Goal: Participate in discussion: Engage in conversation with other users on a specific topic

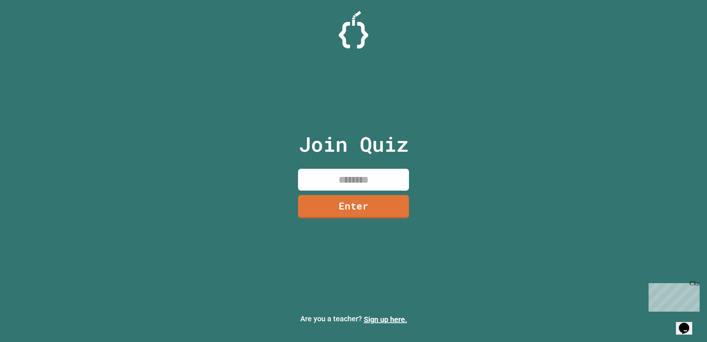
click at [352, 180] on input at bounding box center [353, 180] width 111 height 22
type input "********"
click at [355, 197] on link "Enter" at bounding box center [353, 206] width 111 height 23
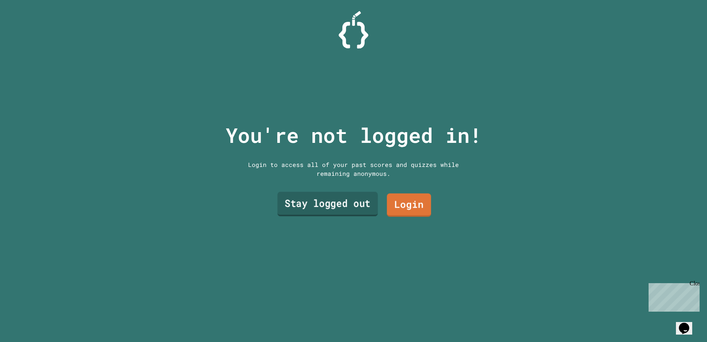
click at [345, 201] on link "Stay logged out" at bounding box center [327, 204] width 100 height 24
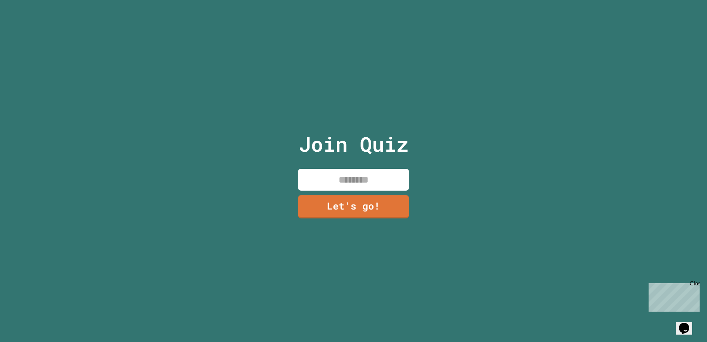
click at [322, 174] on input at bounding box center [353, 180] width 111 height 22
type input "**********"
click at [348, 207] on link "Let's go!" at bounding box center [353, 206] width 103 height 24
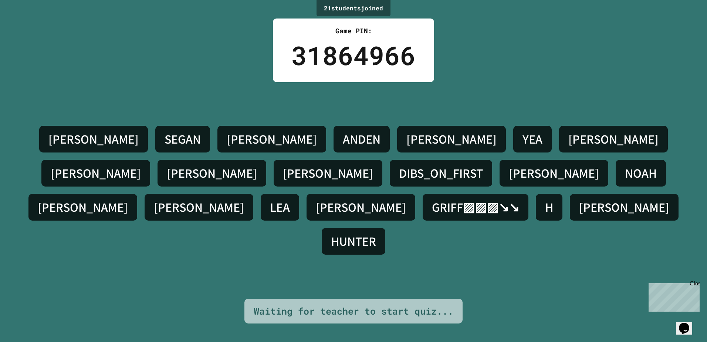
click at [431, 65] on div "Game PIN: 31864966" at bounding box center [353, 50] width 161 height 64
drag, startPoint x: 455, startPoint y: 70, endPoint x: 446, endPoint y: 74, distance: 10.1
click at [455, 70] on div "21 student s joined Game PIN: 31864966 [PERSON_NAME] [PERSON_NAME] [PERSON_NAME…" at bounding box center [353, 171] width 707 height 342
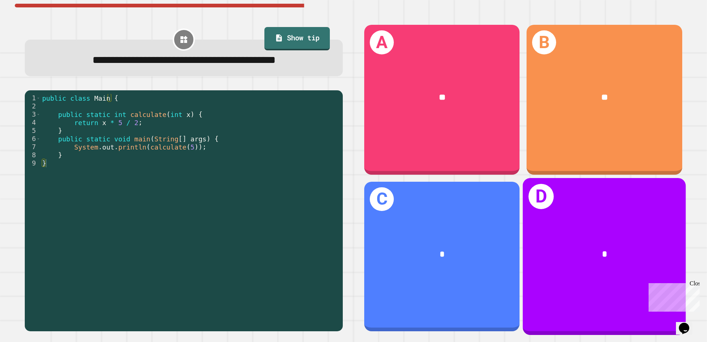
click at [535, 233] on div "*" at bounding box center [604, 254] width 163 height 49
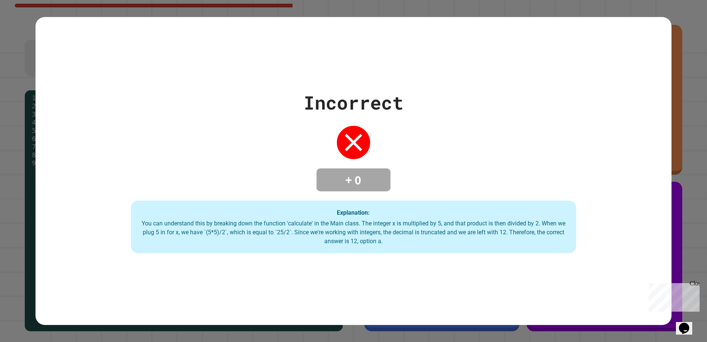
drag, startPoint x: 381, startPoint y: 199, endPoint x: 394, endPoint y: 194, distance: 14.4
click at [381, 199] on div "Incorrect + 0 Explanation: You can understand this by breaking down the functio…" at bounding box center [354, 171] width 637 height 164
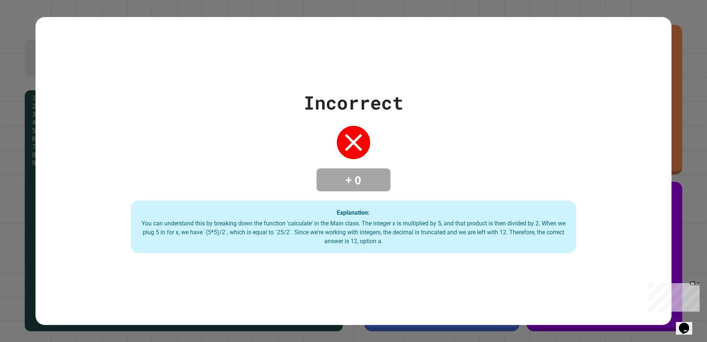
click at [676, 47] on div "Incorrect + 0 Explanation: You can understand this by breaking down the functio…" at bounding box center [353, 171] width 707 height 342
click at [695, 286] on div "Close" at bounding box center [694, 284] width 9 height 9
drag, startPoint x: 499, startPoint y: 137, endPoint x: 513, endPoint y: 79, distance: 59.7
click at [524, 89] on div "Incorrect + 0 Explanation: You can understand this by breaking down the functio…" at bounding box center [354, 171] width 637 height 164
click at [1, 130] on div "Incorrect + 0 Explanation: You can understand this by breaking down the functio…" at bounding box center [353, 171] width 707 height 342
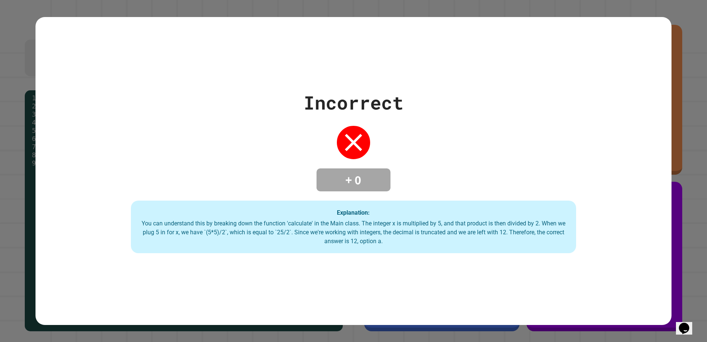
click at [677, 0] on div "Incorrect + 0 Explanation: You can understand this by breaking down the functio…" at bounding box center [353, 171] width 707 height 342
click at [690, 328] on icon "Opens Chat This icon Opens the chat window." at bounding box center [685, 328] width 12 height 12
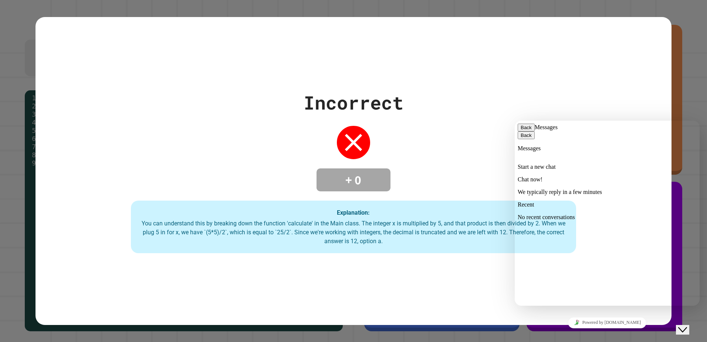
click at [581, 221] on p "No recent conversations" at bounding box center [607, 217] width 179 height 7
click at [626, 180] on p "Chat now!" at bounding box center [607, 179] width 179 height 7
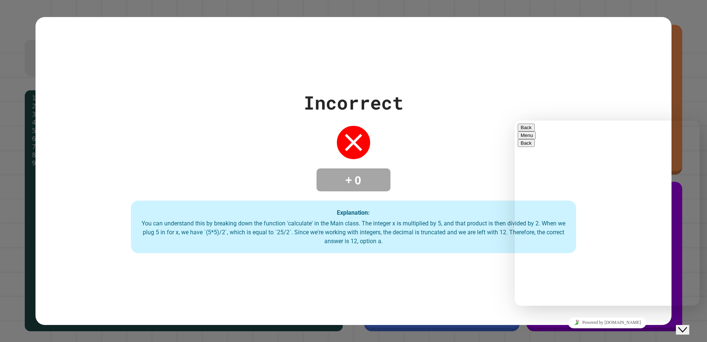
click at [524, 131] on button "Back" at bounding box center [526, 128] width 17 height 8
click at [575, 322] on div "Hi there Chat now! We typically reply in a few minutes" at bounding box center [607, 347] width 179 height 50
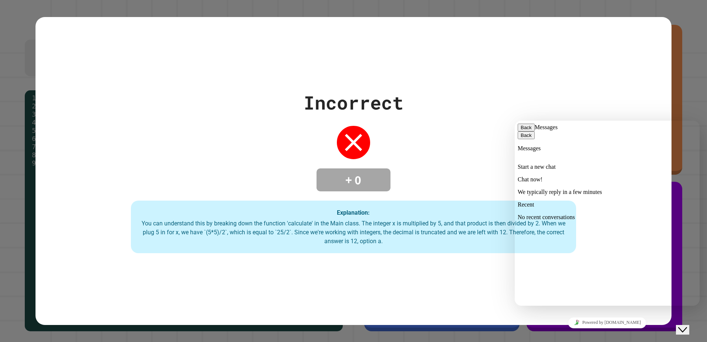
click at [598, 221] on div "No recent conversations" at bounding box center [607, 217] width 179 height 7
drag, startPoint x: 597, startPoint y: 225, endPoint x: 569, endPoint y: 182, distance: 51.1
click at [596, 221] on p "No recent conversations" at bounding box center [607, 217] width 179 height 7
click at [568, 179] on p "Chat now!" at bounding box center [607, 179] width 179 height 7
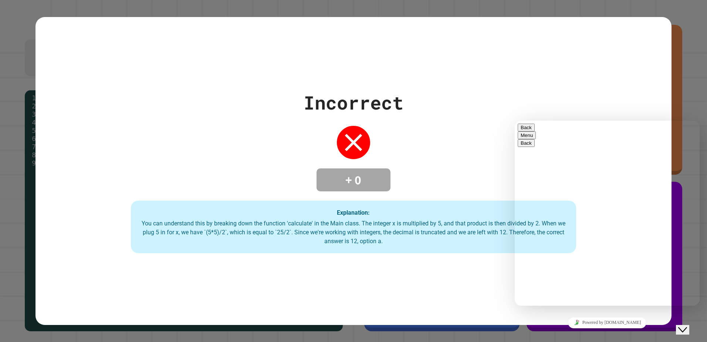
click at [515, 121] on icon "Group of buttons" at bounding box center [515, 121] width 0 height 0
click at [515, 121] on span "Group of buttons" at bounding box center [515, 121] width 0 height 0
click at [533, 341] on icon at bounding box center [533, 344] width 0 height 0
click at [515, 121] on button "Upload File" at bounding box center [515, 121] width 0 height 0
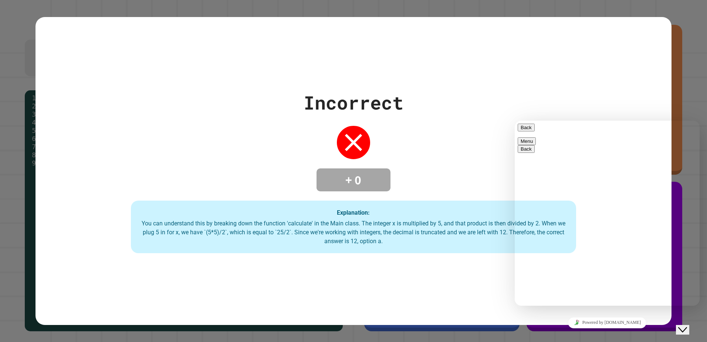
click at [353, 282] on div "Incorrect + 0 Explanation: You can understand this by breaking down the functio…" at bounding box center [354, 171] width 637 height 308
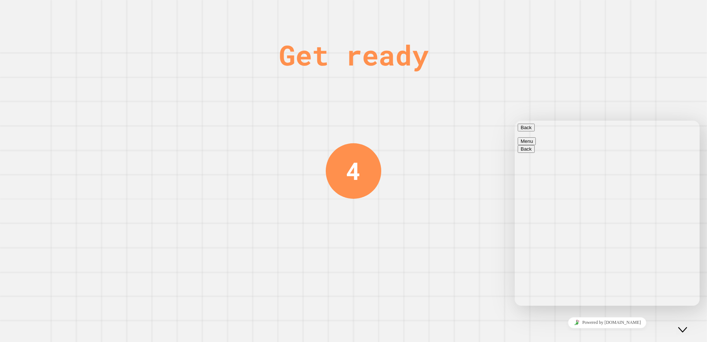
click at [522, 128] on button "Back" at bounding box center [526, 128] width 17 height 8
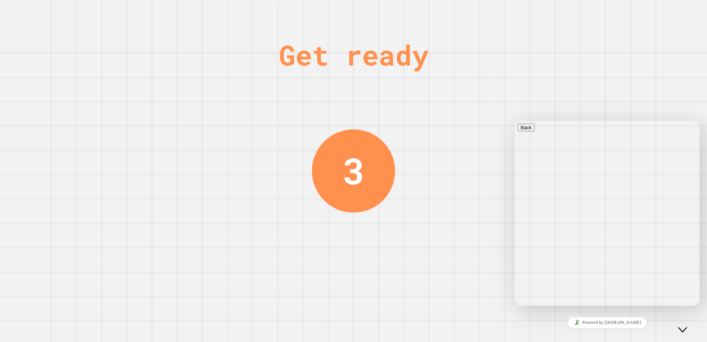
click at [500, 142] on div "Get ready 3" at bounding box center [353, 171] width 707 height 342
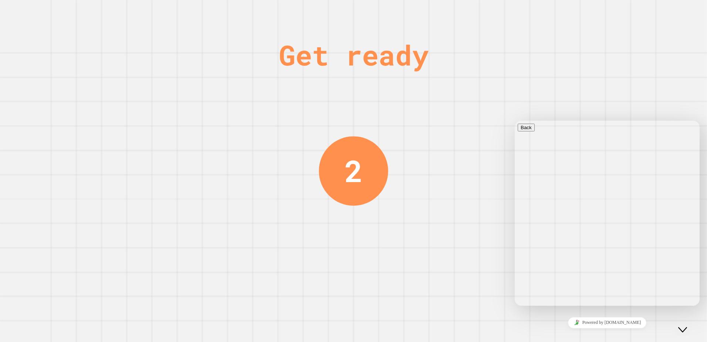
click at [687, 326] on icon "Close Chat This icon closes the chat window." at bounding box center [683, 329] width 9 height 9
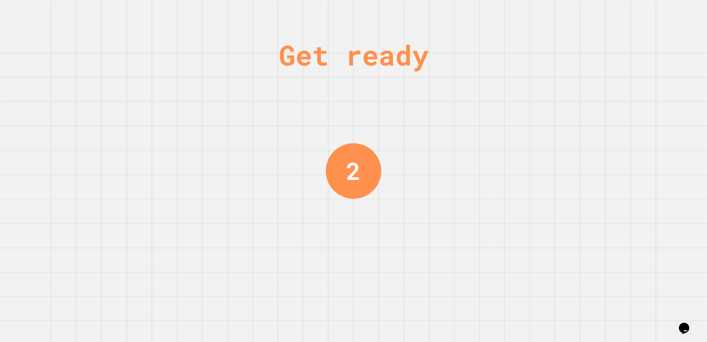
click at [380, 183] on div "Get ready 2" at bounding box center [353, 171] width 707 height 342
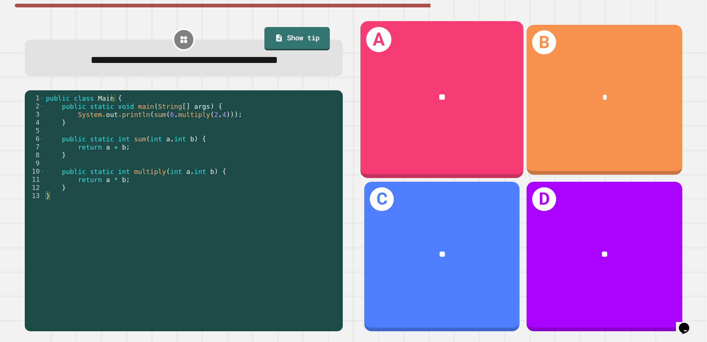
click at [381, 116] on div "**" at bounding box center [442, 97] width 163 height 49
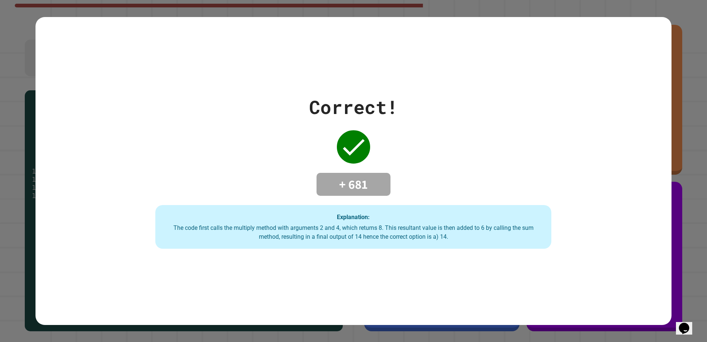
click at [381, 116] on div "Correct!" at bounding box center [353, 107] width 89 height 28
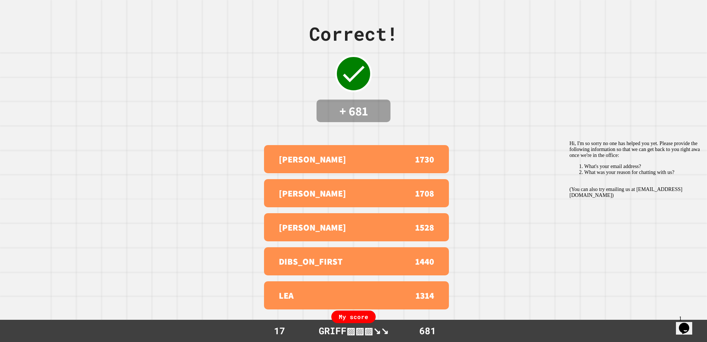
click at [236, 129] on div "Correct! + 681 ALONSO 1730 DOMINIC 1708 NICHOLAS 1528 DIBS_ON_FIRST 1440 LEA 13…" at bounding box center [353, 171] width 707 height 342
click at [236, 128] on div "Correct! + 681 ALONSO 1730 DOMINIC 1708 NICHOLAS 1528 DIBS_ON_FIRST 1440 LEA 13…" at bounding box center [353, 171] width 707 height 342
click at [235, 130] on div "Correct! + 681 ALONSO 1730 DOMINIC 1708 NICHOLAS 1528 DIBS_ON_FIRST 1440 LEA 13…" at bounding box center [353, 171] width 707 height 342
click at [686, 323] on icon "Chat widget" at bounding box center [684, 328] width 10 height 11
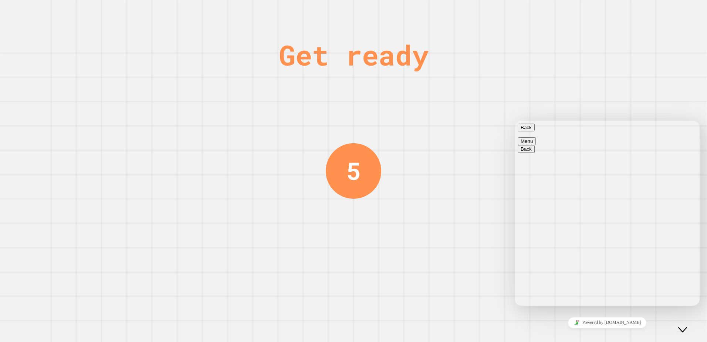
scroll to position [57, 0]
click at [508, 223] on div "Get ready 3" at bounding box center [353, 171] width 707 height 342
click at [527, 127] on button "Back" at bounding box center [526, 128] width 17 height 8
click at [685, 325] on icon "Close Chat This icon closes the chat window." at bounding box center [683, 329] width 9 height 9
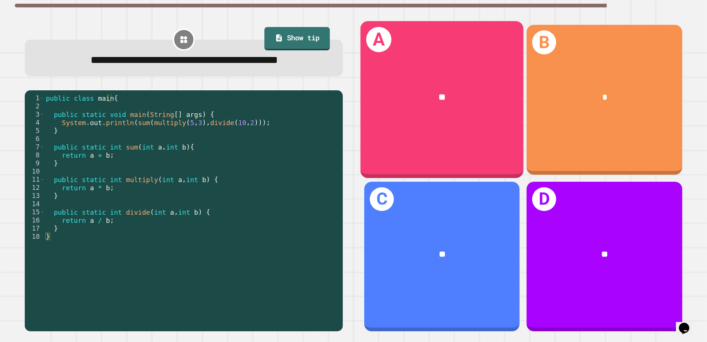
click at [464, 125] on div "A **" at bounding box center [442, 99] width 163 height 157
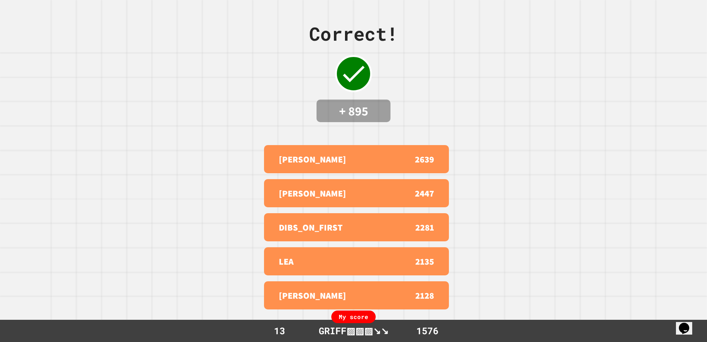
click at [498, 203] on div "Correct! + 895 DOMINIC 2639 NICHOLAS 2447 DIBS_ON_FIRST 2281 LEA 2135 THOMAS 21…" at bounding box center [353, 171] width 707 height 342
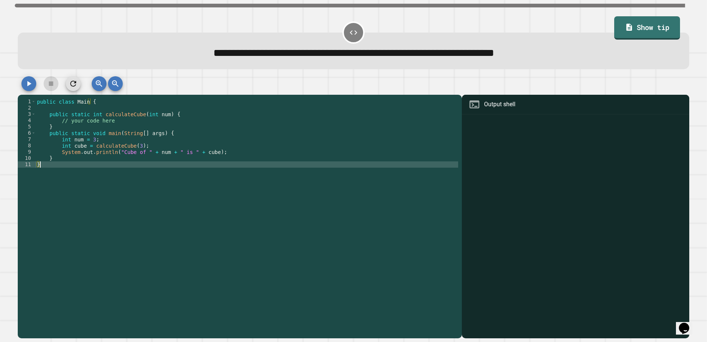
click at [296, 165] on div "public class Main { public static int calculateCube ( int num ) { // your code …" at bounding box center [247, 214] width 423 height 233
click at [219, 156] on div "public class Main { public static int calculateCube ( int num ) { // your code …" at bounding box center [247, 214] width 423 height 233
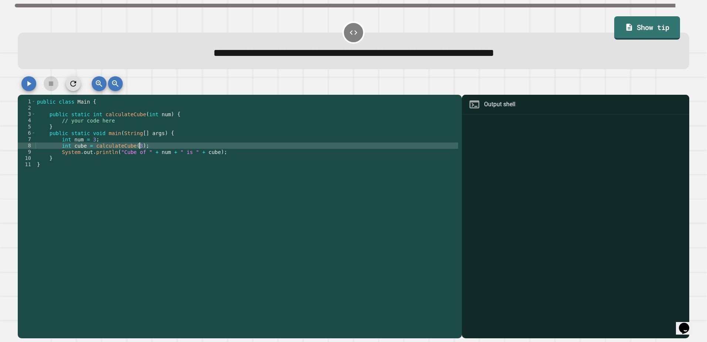
click at [152, 150] on div "public class Main { public static int calculateCube ( int num ) { // your code …" at bounding box center [247, 214] width 423 height 233
click at [189, 144] on div "public class Main { public static int calculateCube ( int num ) { // your code …" at bounding box center [247, 214] width 423 height 233
click at [105, 146] on div "public class Main { public static int calculateCube ( int num ) { // your code …" at bounding box center [247, 214] width 423 height 233
click at [98, 119] on div "public class Main { public static int calculateCube ( int num ) { // your code …" at bounding box center [247, 214] width 423 height 233
type textarea "**********"
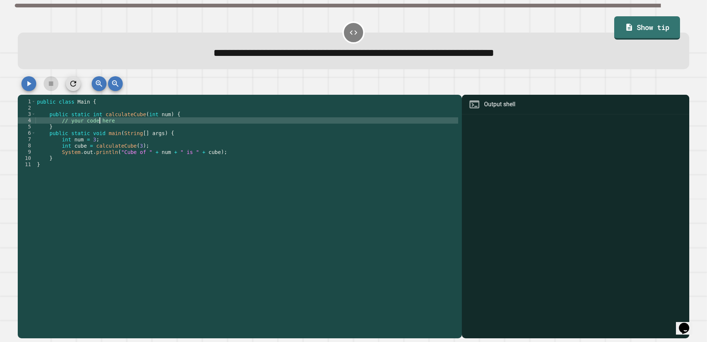
click at [132, 122] on div "public class Main { public static int calculateCube ( int num ) { // your code …" at bounding box center [247, 214] width 423 height 233
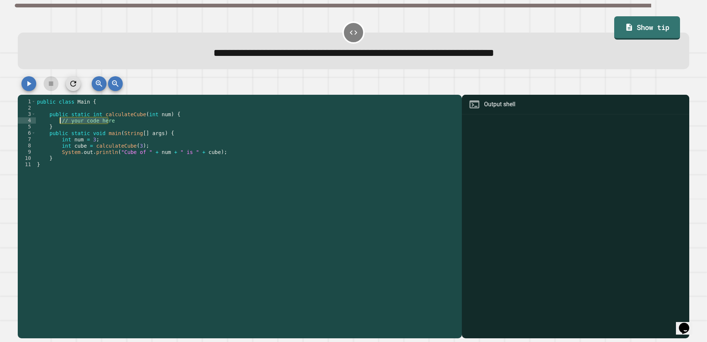
drag, startPoint x: 122, startPoint y: 121, endPoint x: 61, endPoint y: 124, distance: 61.5
click at [61, 124] on div "public class Main { public static int calculateCube ( int num ) { // your code …" at bounding box center [247, 214] width 423 height 233
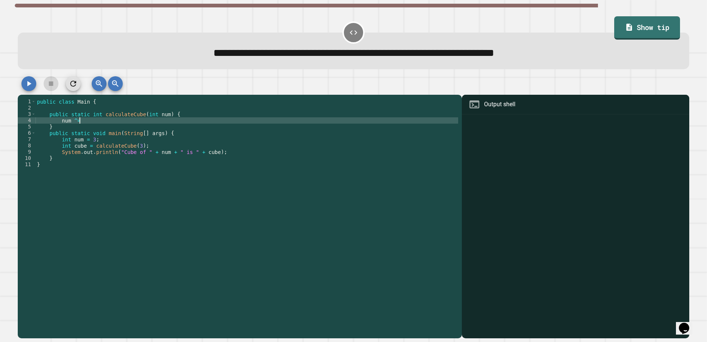
scroll to position [0, 3]
click at [41, 79] on div at bounding box center [354, 85] width 672 height 18
click at [34, 84] on button "button" at bounding box center [28, 83] width 15 height 15
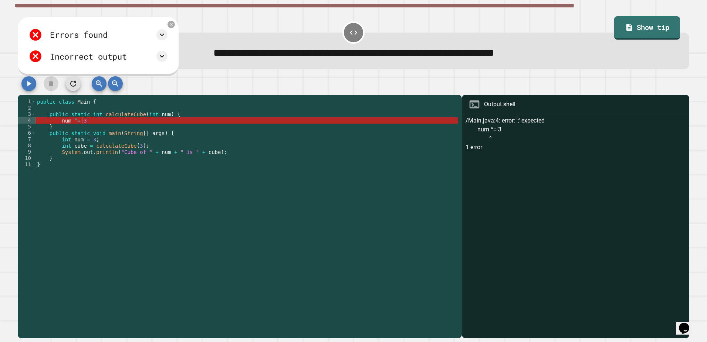
click at [194, 121] on div "public class Main { public static int calculateCube ( int num ) { num ^= 3 } pu…" at bounding box center [247, 214] width 423 height 233
click at [132, 131] on div "public class Main { public static int calculateCube ( int num ) { num ^= 3 } pu…" at bounding box center [247, 214] width 423 height 233
click at [99, 122] on div "public class Main { public static int calculateCube ( int num ) { num ^= 3 } pu…" at bounding box center [247, 214] width 423 height 233
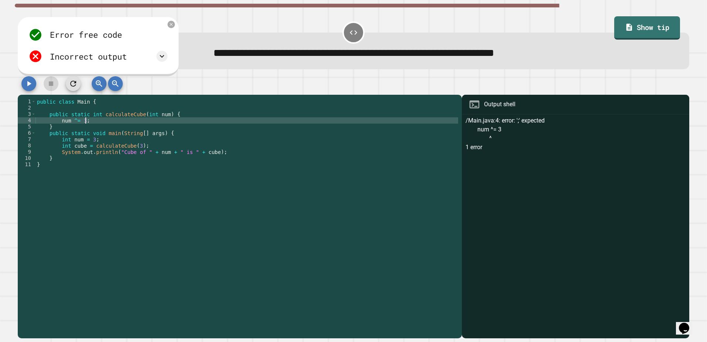
click at [21, 81] on div at bounding box center [354, 85] width 672 height 18
click at [26, 83] on icon "button" at bounding box center [28, 83] width 9 height 9
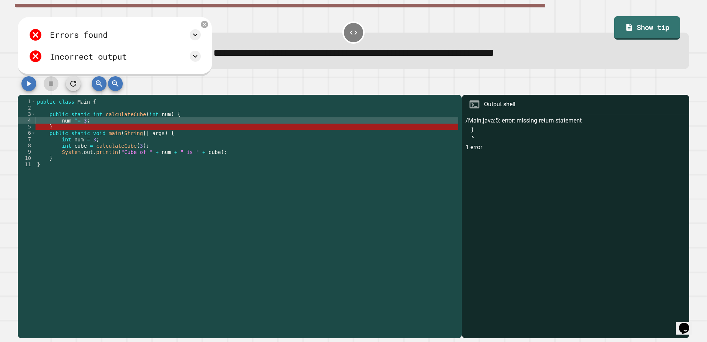
click at [105, 123] on div "public class Main { public static int calculateCube ( int num ) { num ^= 3 ; } …" at bounding box center [247, 214] width 423 height 233
click at [106, 130] on div "public class Main { public static int calculateCube ( int num ) { num ^= 3 ; } …" at bounding box center [247, 214] width 423 height 233
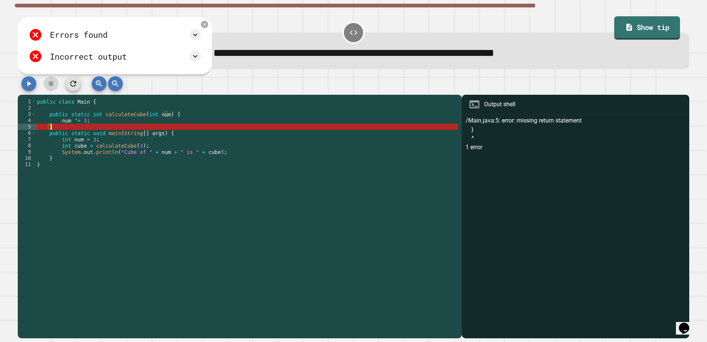
click at [91, 121] on div "public class Main { public static int calculateCube ( int num ) { num ^= 3 ; } …" at bounding box center [247, 214] width 423 height 233
type textarea "*********"
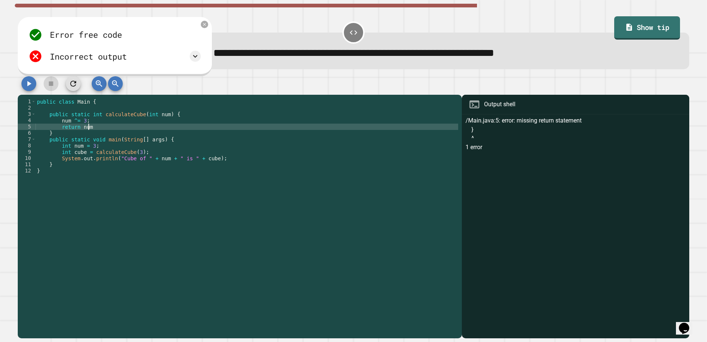
scroll to position [0, 3]
click at [26, 83] on icon "button" at bounding box center [28, 83] width 9 height 9
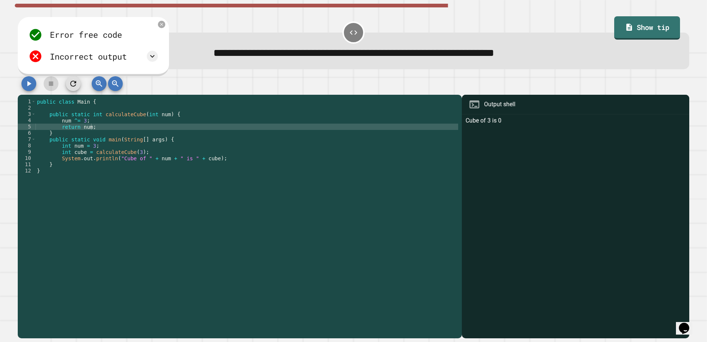
click at [92, 121] on div "public class Main { public static int calculateCube ( int num ) { num ^= 3 ; re…" at bounding box center [247, 214] width 423 height 233
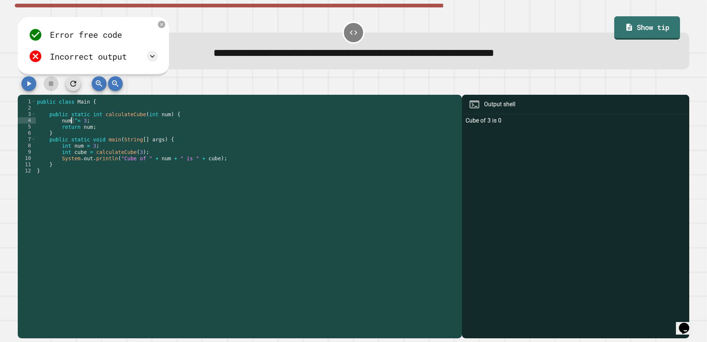
click at [71, 120] on div "public class Main { public static int calculateCube ( int num ) { num ^= 3 ; re…" at bounding box center [247, 214] width 423 height 233
click at [74, 125] on div "public class Main { public static int calculateCube ( int num ) { num ^= 3 ; re…" at bounding box center [247, 208] width 423 height 220
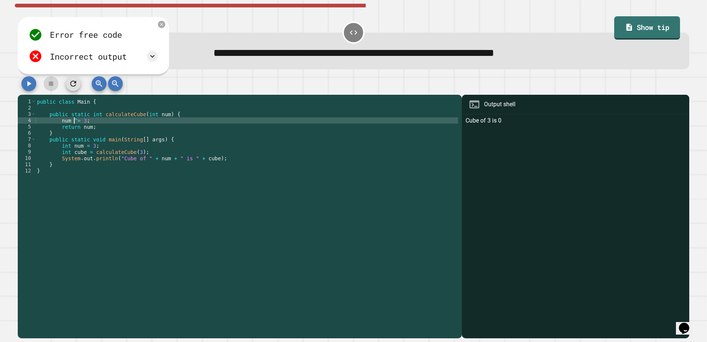
click at [74, 122] on div "public class Main { public static int calculateCube ( int num ) { num ^= 3 ; re…" at bounding box center [247, 214] width 423 height 233
click at [78, 124] on div "public class Main { public static int calculateCube ( int num ) { num ^= 3 ; re…" at bounding box center [247, 214] width 423 height 233
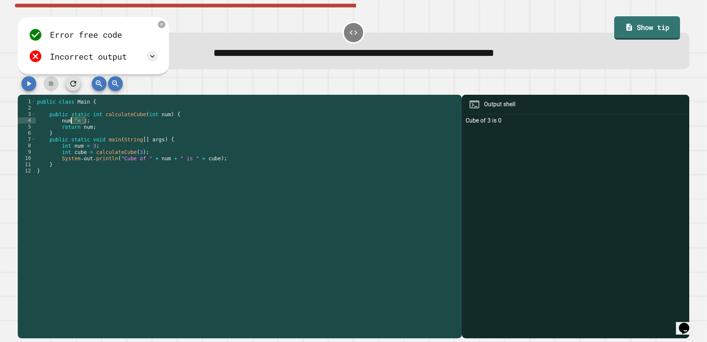
drag, startPoint x: 84, startPoint y: 123, endPoint x: 72, endPoint y: 123, distance: 12.6
click at [72, 123] on div "public class Main { public static int calculateCube ( int num ) { num ^= 3 ; re…" at bounding box center [247, 214] width 423 height 233
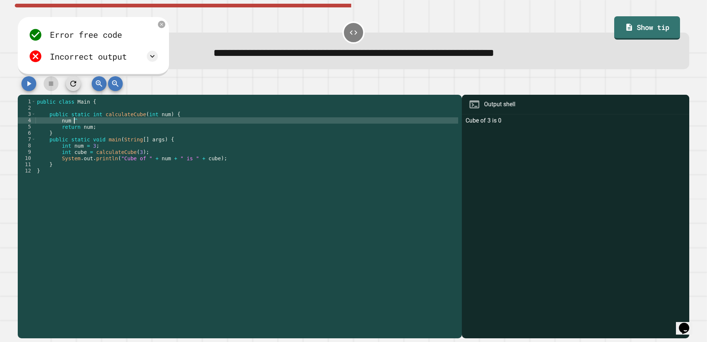
scroll to position [0, 2]
click at [60, 121] on div "public class Main { public static int calculateCube ( int num ) { num ^ 3 retur…" at bounding box center [247, 214] width 423 height 233
click at [80, 120] on div "public class Main { public static int calculateCube ( int num ) { num ^ 3 retur…" at bounding box center [247, 214] width 423 height 233
click at [88, 121] on div "public class Main { public static int calculateCube ( int num ) { num ^= 3 ; re…" at bounding box center [247, 208] width 423 height 220
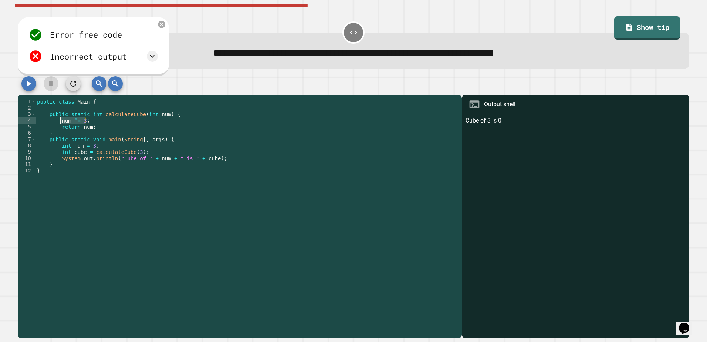
drag, startPoint x: 87, startPoint y: 122, endPoint x: 61, endPoint y: 121, distance: 25.6
click at [61, 121] on div "public class Main { public static int calculateCube ( int num ) { num ^= 3 ; re…" at bounding box center [247, 214] width 423 height 233
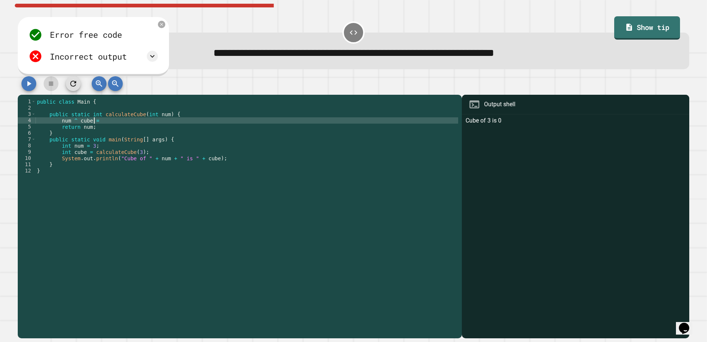
scroll to position [0, 3]
type textarea "**********"
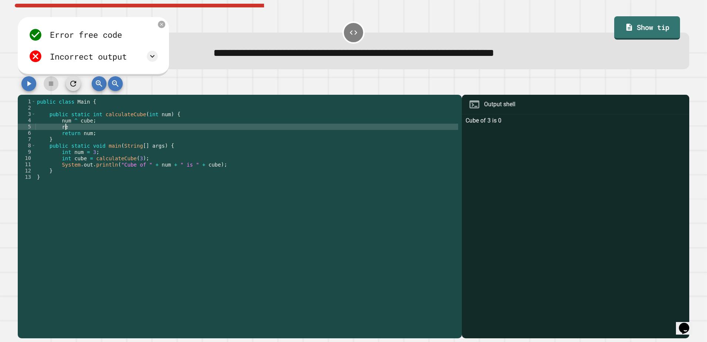
scroll to position [0, 2]
type textarea "*"
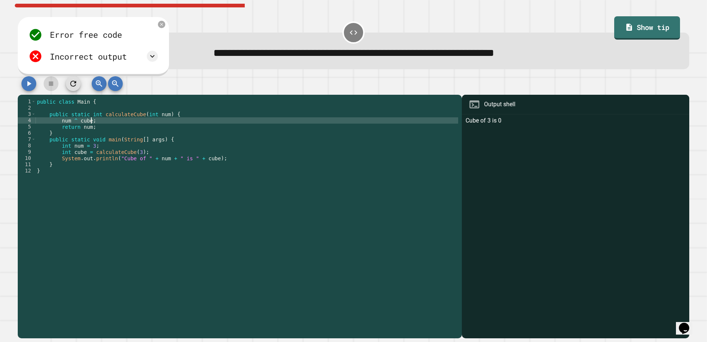
click at [89, 122] on div "public class Main { public static int calculateCube ( int num ) { num ^ cube ; …" at bounding box center [247, 214] width 423 height 233
click at [59, 122] on div "public class Main { public static int calculateCube ( int num ) { num ^ cube ; …" at bounding box center [247, 214] width 423 height 233
click at [32, 82] on icon "button" at bounding box center [28, 83] width 9 height 9
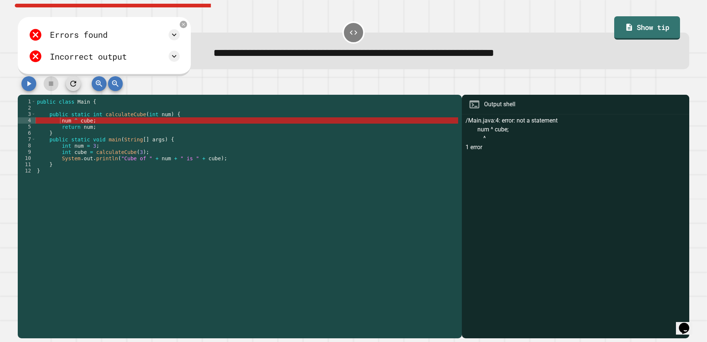
click at [132, 116] on div "public class Main { public static int calculateCube ( int num ) { num ^ cube ; …" at bounding box center [247, 214] width 423 height 233
click at [110, 120] on div "public class Main { public static int calculateCube ( int num ) { num ^ cube ; …" at bounding box center [247, 214] width 423 height 233
click at [72, 121] on div "public class Main { public static int calculateCube ( int num ) { num ^ cube ; …" at bounding box center [247, 214] width 423 height 233
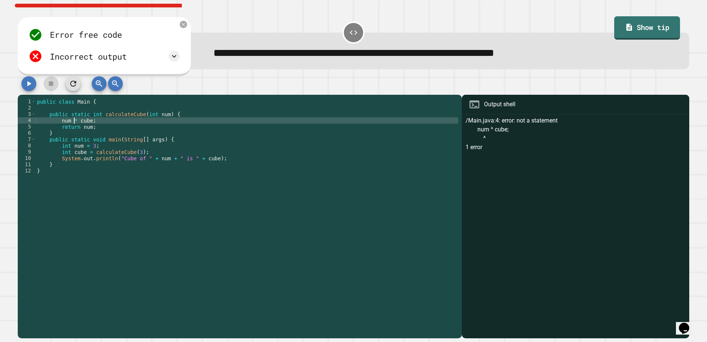
scroll to position [0, 3]
click at [87, 122] on div "public class Main { public static int calculateCube ( int num ) { num * cube ; …" at bounding box center [247, 214] width 423 height 233
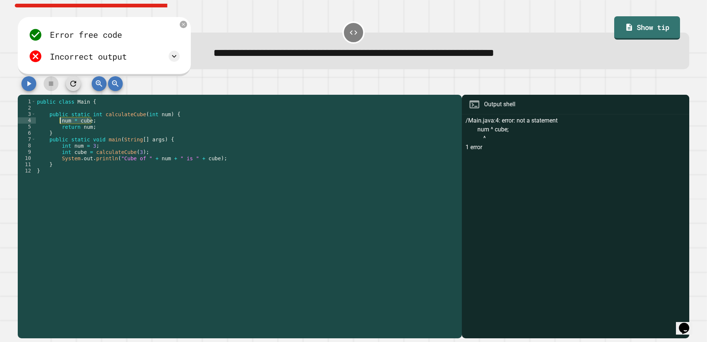
drag, startPoint x: 93, startPoint y: 122, endPoint x: 58, endPoint y: 122, distance: 34.4
click at [58, 122] on div "public class Main { public static int calculateCube ( int num ) { num * cube ; …" at bounding box center [247, 214] width 423 height 233
type textarea "**********"
click at [101, 122] on div "public class Main { public static int calculateCube ( int num ) { num * cube ; …" at bounding box center [247, 208] width 423 height 220
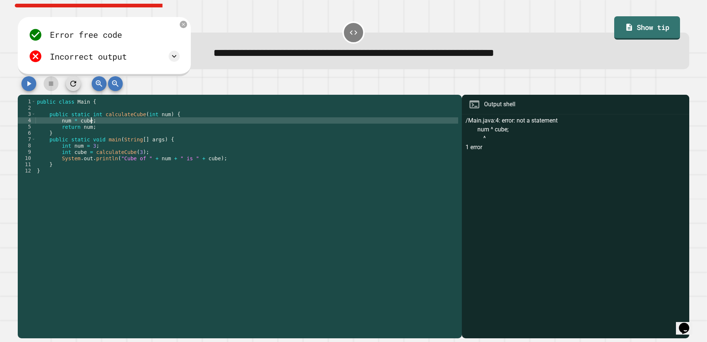
scroll to position [0, 1]
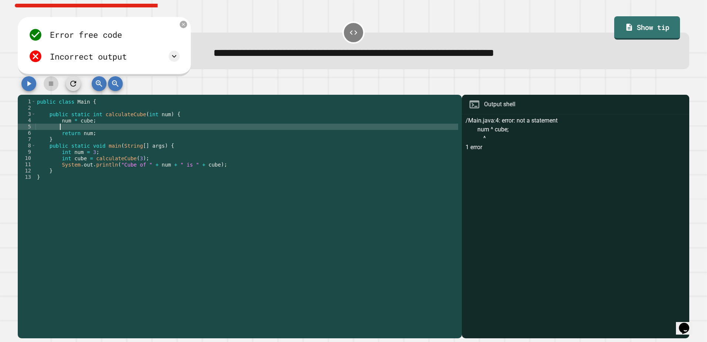
paste textarea "**********"
type textarea "**********"
paste textarea "**********"
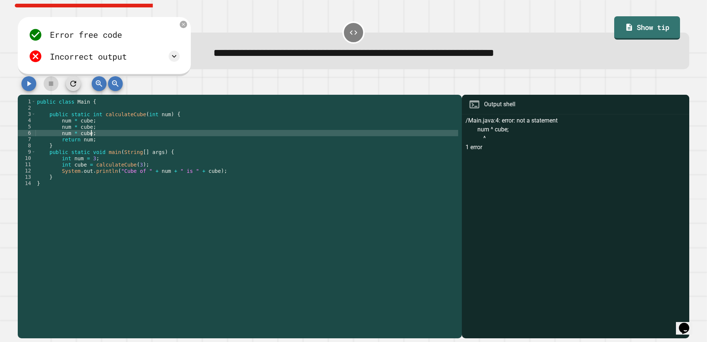
click at [24, 88] on icon "button" at bounding box center [28, 83] width 9 height 9
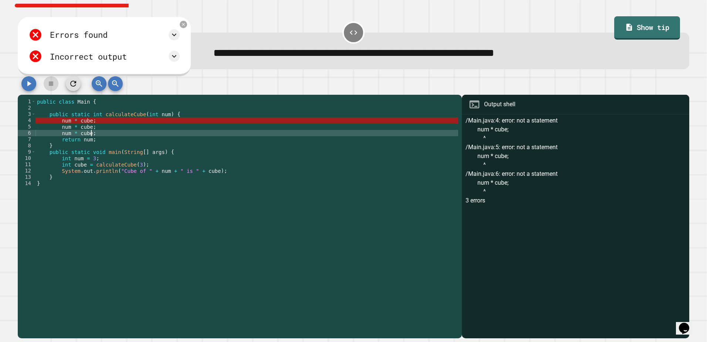
click at [108, 135] on div "public class Main { public static int calculateCube ( int num ) { num * cube ; …" at bounding box center [247, 214] width 423 height 233
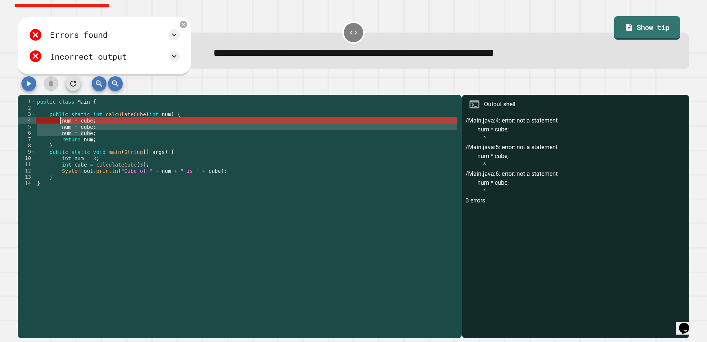
drag, startPoint x: 92, startPoint y: 133, endPoint x: 60, endPoint y: 122, distance: 33.6
click at [60, 122] on div "public class Main { public static int calculateCube ( int num ) { num * cube ; …" at bounding box center [247, 214] width 423 height 233
click at [96, 132] on div "public class Main { public static int calculateCube ( int num ) { num * cube ; …" at bounding box center [247, 208] width 423 height 220
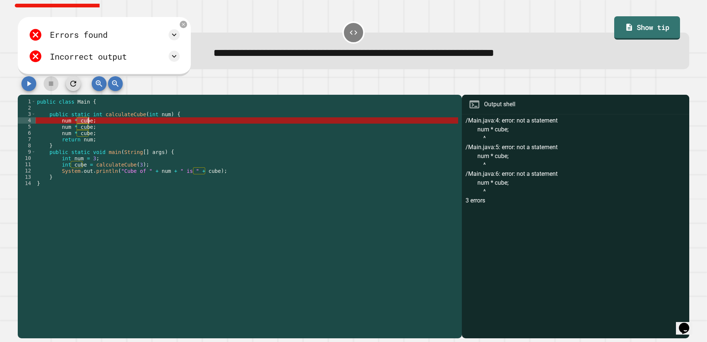
drag, startPoint x: 77, startPoint y: 122, endPoint x: 88, endPoint y: 124, distance: 11.9
click at [88, 124] on div "public class Main { public static int calculateCube ( int num ) { num * cube ; …" at bounding box center [247, 214] width 423 height 233
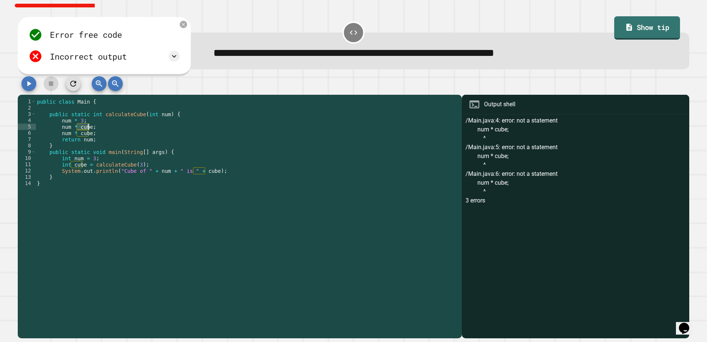
drag, startPoint x: 77, startPoint y: 128, endPoint x: 88, endPoint y: 129, distance: 10.7
click at [88, 129] on div "public class Main { public static int calculateCube ( int num ) { num * 3 ; num…" at bounding box center [247, 214] width 423 height 233
drag, startPoint x: 75, startPoint y: 135, endPoint x: 88, endPoint y: 135, distance: 12.9
click at [88, 135] on div "public class Main { public static int calculateCube ( int num ) { num * 3 ; num…" at bounding box center [247, 214] width 423 height 233
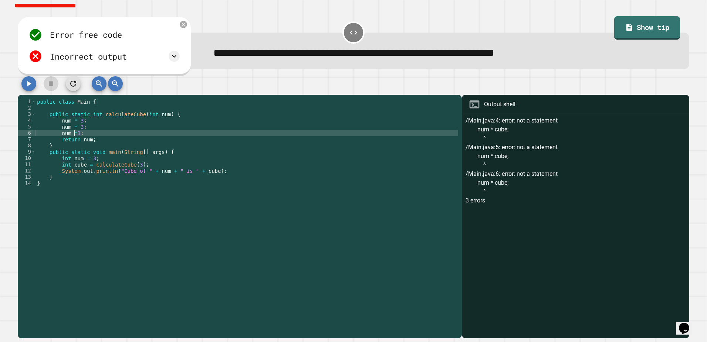
click at [75, 135] on div "public class Main { public static int calculateCube ( int num ) { num * 3 ; num…" at bounding box center [247, 214] width 423 height 233
click at [81, 137] on div "public class Main { public static int calculateCube ( int num ) { num * 3 ; num…" at bounding box center [247, 214] width 423 height 233
click at [82, 134] on div "public class Main { public static int calculateCube ( int num ) { num * 3 ; num…" at bounding box center [247, 214] width 423 height 233
click at [32, 84] on icon "button" at bounding box center [28, 83] width 9 height 9
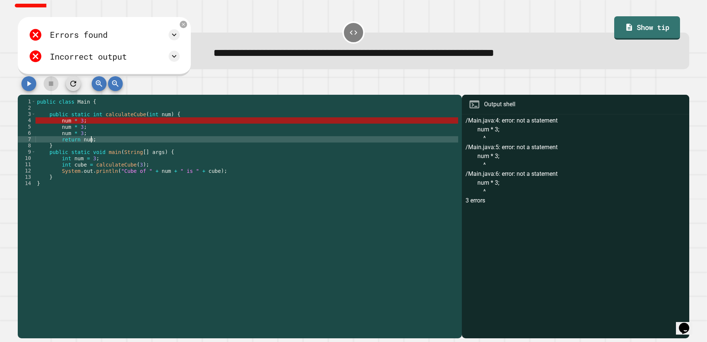
click at [214, 141] on div "public class Main { public static int calculateCube ( int num ) { num * 3 ; num…" at bounding box center [247, 214] width 423 height 233
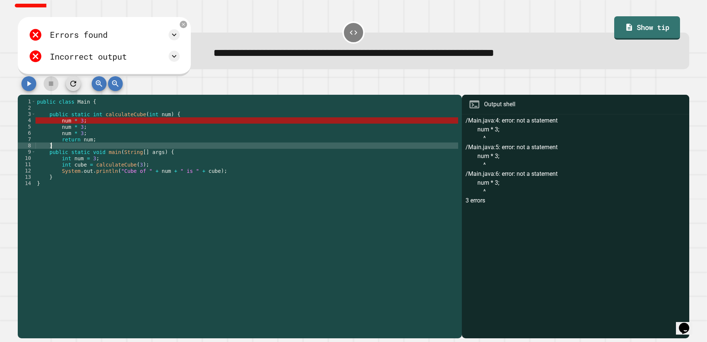
click at [189, 149] on div "public class Main { public static int calculateCube ( int num ) { num * 3 ; num…" at bounding box center [247, 214] width 423 height 233
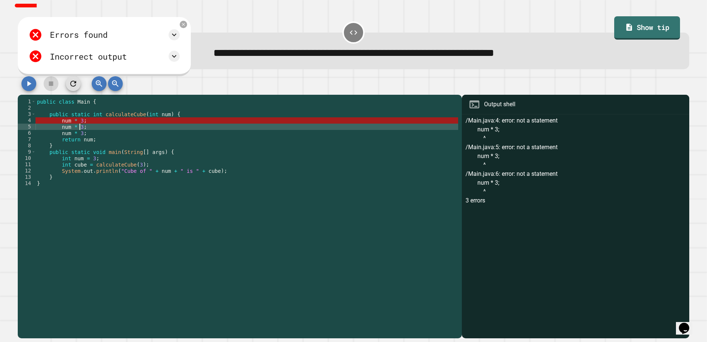
click at [79, 131] on div "public class Main { public static int calculateCube ( int num ) { num * 3 ; num…" at bounding box center [247, 214] width 423 height 233
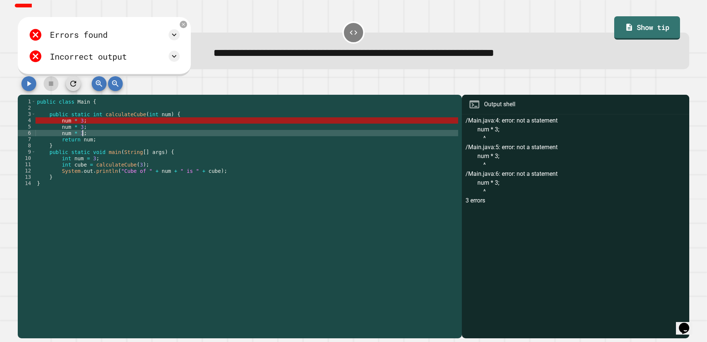
click at [81, 134] on div "public class Main { public static int calculateCube ( int num ) { num * 3 ; num…" at bounding box center [247, 214] width 423 height 233
click at [77, 138] on div "public class Main { public static int calculateCube ( int num ) { num * 3 ; num…" at bounding box center [247, 214] width 423 height 233
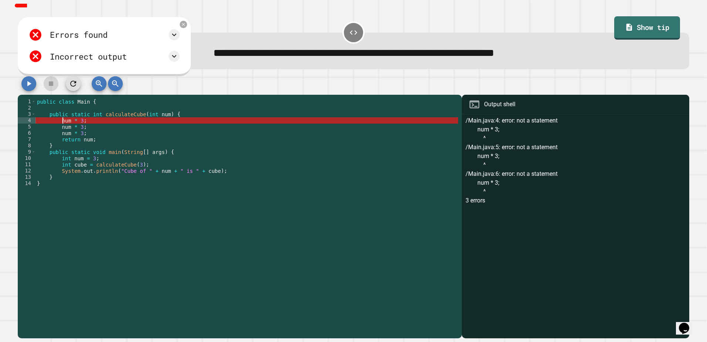
click at [62, 122] on div "public class Main { public static int calculateCube ( int num ) { num * 3 ; num…" at bounding box center [247, 214] width 423 height 233
type textarea "********"
click at [60, 122] on div "public class Main { public static int calculateCube ( int num ) { num * 3 ; num…" at bounding box center [247, 214] width 423 height 233
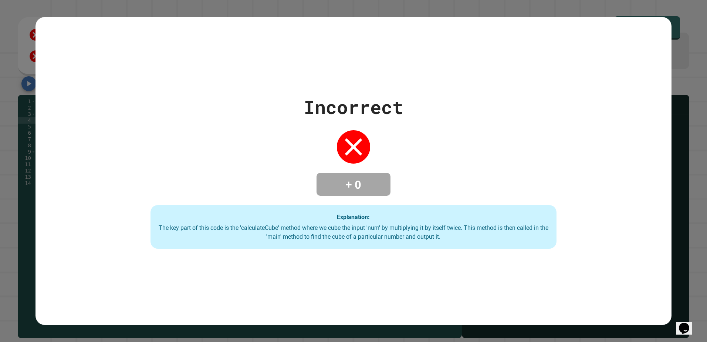
click at [267, 127] on div "Incorrect + 0 Explanation: The key part of this code is the 'calculateCube' met…" at bounding box center [353, 170] width 581 height 155
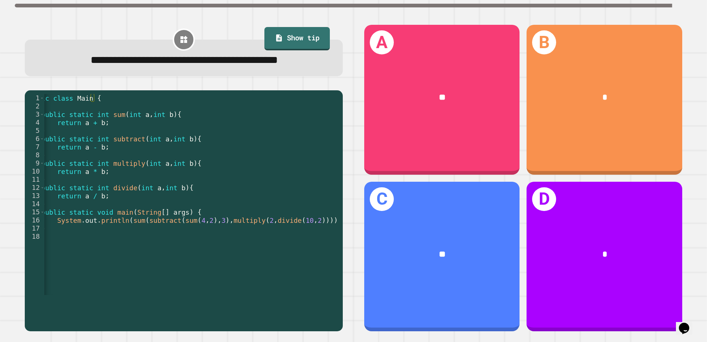
scroll to position [0, 21]
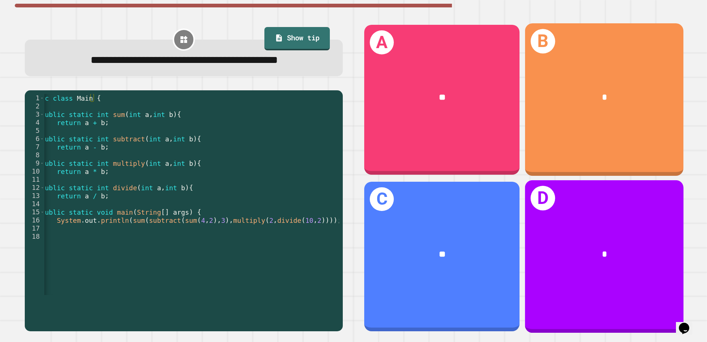
click at [605, 135] on div "B *" at bounding box center [604, 99] width 159 height 152
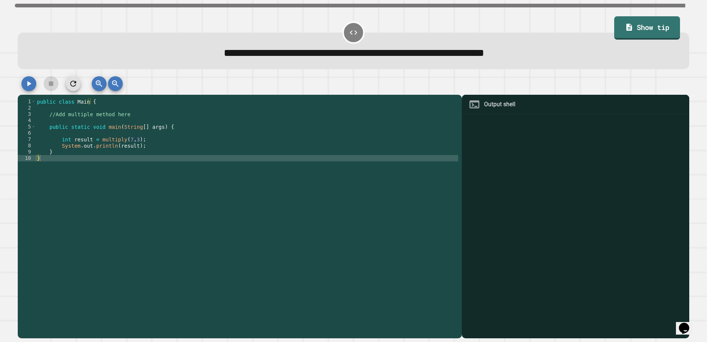
click at [119, 113] on div "public class Main { //Add multiple method here public static void main ( String…" at bounding box center [247, 214] width 423 height 233
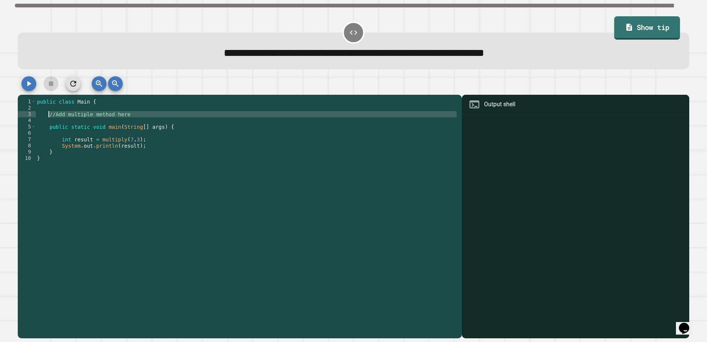
drag, startPoint x: 126, startPoint y: 119, endPoint x: 48, endPoint y: 118, distance: 78.5
click at [48, 118] on div "public class Main { //Add multiple method here public static void main ( String…" at bounding box center [247, 214] width 423 height 233
type textarea "**********"
type textarea "******"
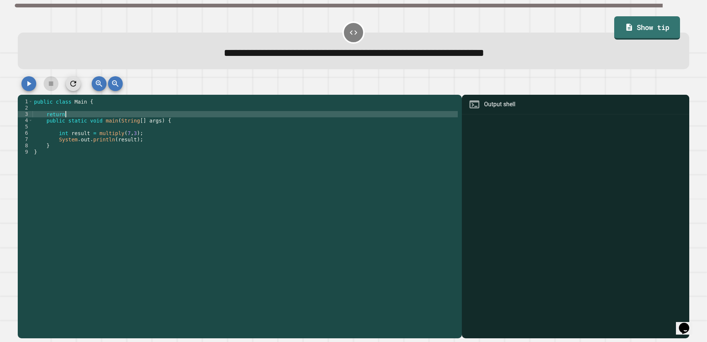
scroll to position [0, 2]
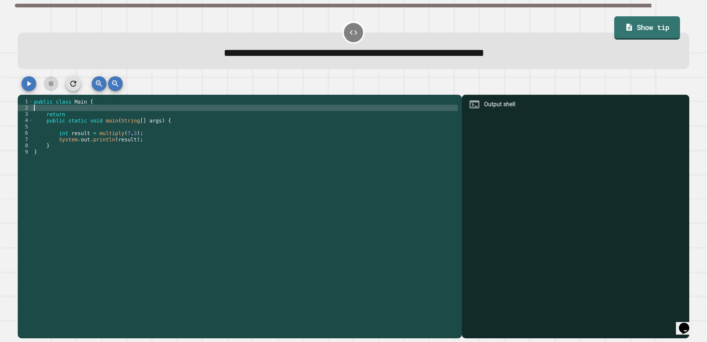
click at [47, 109] on div "public class Main { return public static void main ( String [ ] args ) { int re…" at bounding box center [245, 214] width 425 height 233
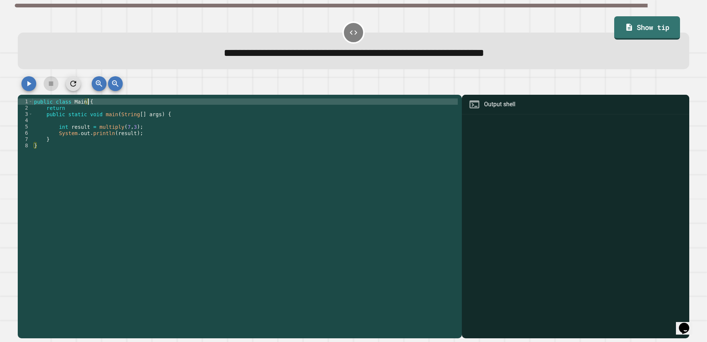
click at [66, 111] on div "public class Main { return public static void main ( String [ ] args ) { int re…" at bounding box center [245, 214] width 425 height 233
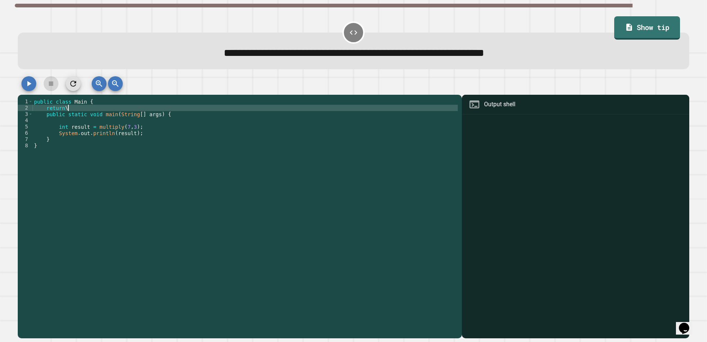
type textarea "******"
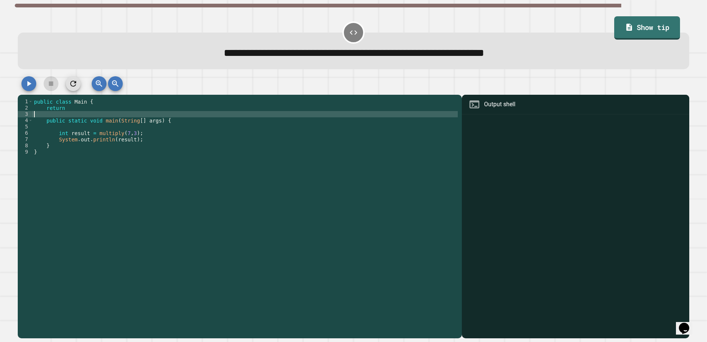
type textarea "******"
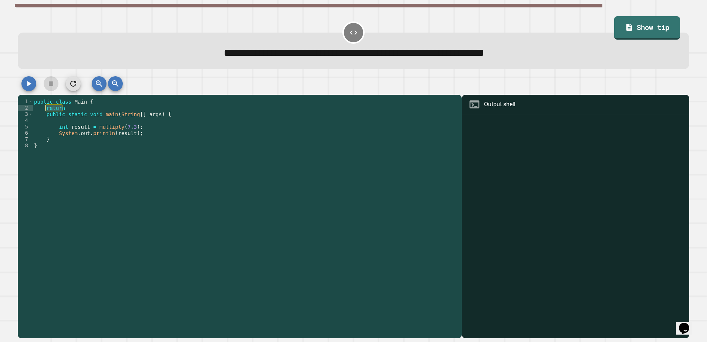
drag, startPoint x: 63, startPoint y: 108, endPoint x: 46, endPoint y: 107, distance: 17.8
click at [46, 107] on div "public class Main { return public static void main ( String [ ] args ) { int re…" at bounding box center [245, 214] width 425 height 233
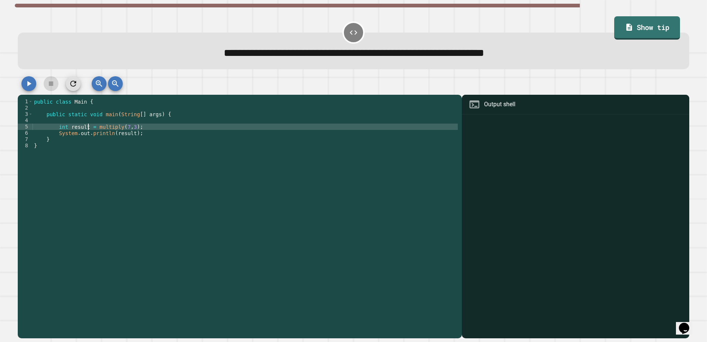
drag, startPoint x: 88, startPoint y: 129, endPoint x: 85, endPoint y: 125, distance: 5.5
click at [88, 129] on div "public class Main { public static void main ( String [ ] args ) { int result = …" at bounding box center [245, 214] width 425 height 233
type textarea "**********"
click at [84, 121] on div "public class Main { public static void main ( String [ ] args ) { int result = …" at bounding box center [245, 214] width 425 height 233
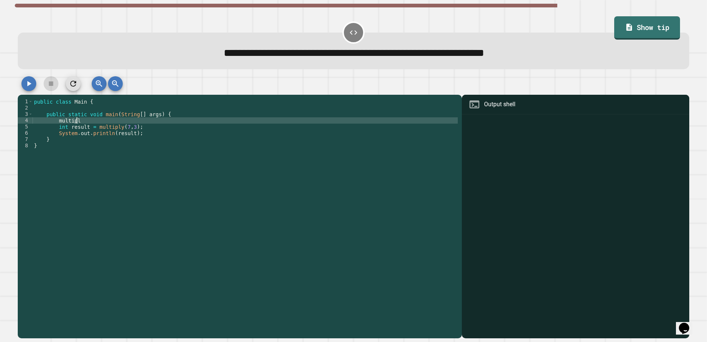
scroll to position [0, 3]
type textarea "*"
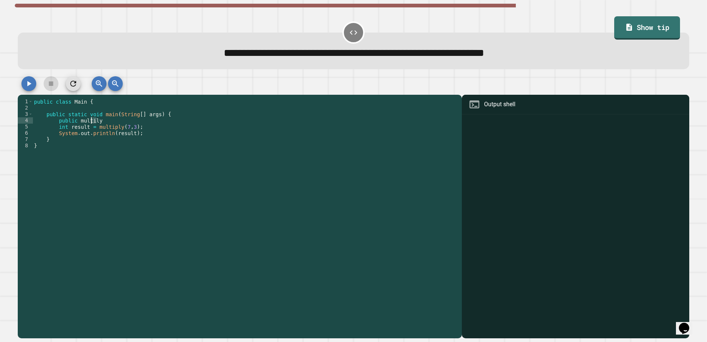
click at [91, 123] on div "public class Main { public static void main ( String [ ] args ) { public multil…" at bounding box center [245, 214] width 425 height 233
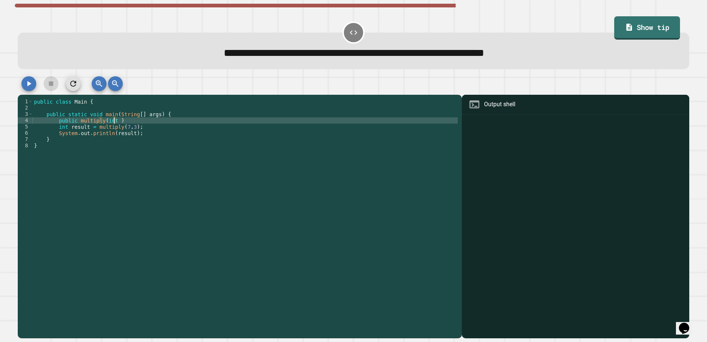
scroll to position [0, 5]
click at [177, 115] on div "public class Main { public static void main ( String [ ] args ) { public multip…" at bounding box center [245, 214] width 425 height 233
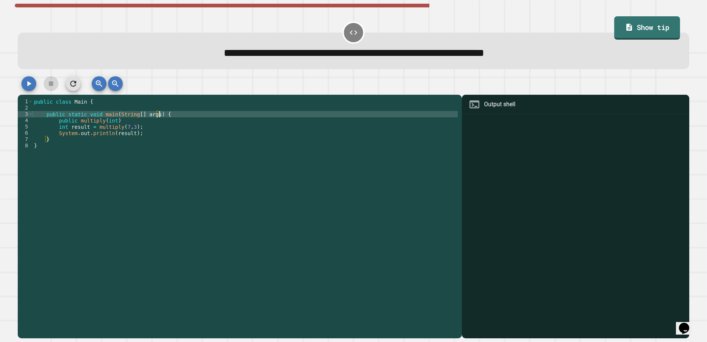
click at [129, 122] on div "public class Main { public static void main ( String [ ] args ) { public multip…" at bounding box center [245, 214] width 425 height 233
click at [165, 118] on div "public class Main { public static void main ( String [ ] args ) { public multip…" at bounding box center [245, 214] width 425 height 233
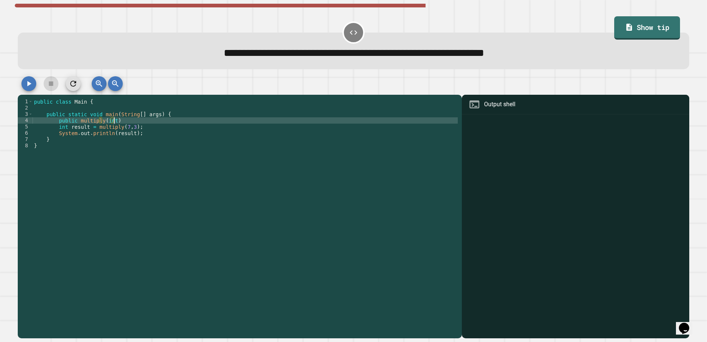
click at [160, 120] on div "public class Main { public static void main ( String [ ] args ) { public multip…" at bounding box center [245, 214] width 425 height 233
type textarea "**********"
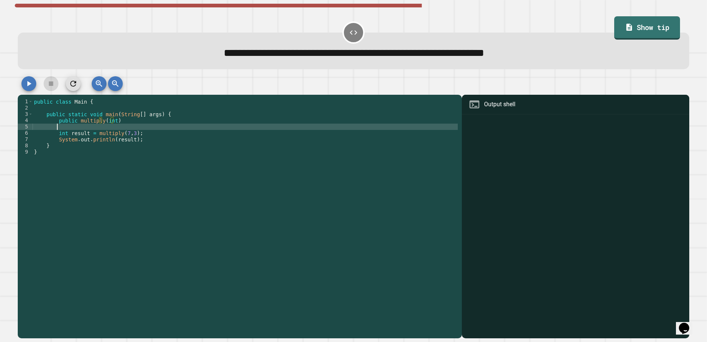
scroll to position [0, 1]
click at [54, 122] on div "public class Main { public static void main ( String [ ] args ) { public multip…" at bounding box center [245, 214] width 425 height 233
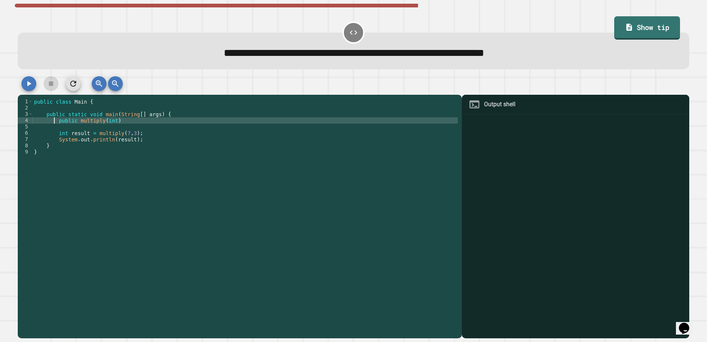
click at [57, 122] on div "public class Main { public static void main ( String [ ] args ) { public multip…" at bounding box center [245, 214] width 425 height 233
type textarea "**********"
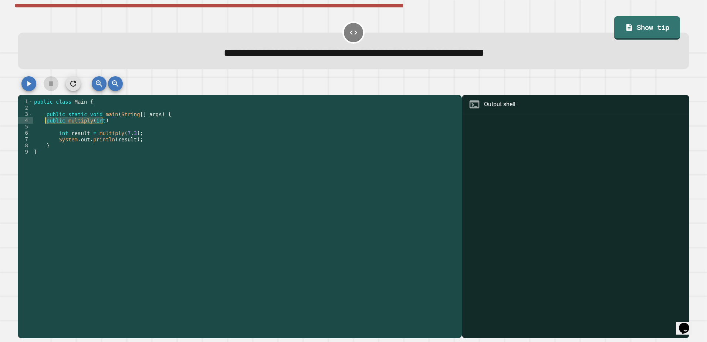
drag, startPoint x: 100, startPoint y: 122, endPoint x: 45, endPoint y: 124, distance: 55.5
click at [45, 124] on div "public class Main { public static void main ( String [ ] args ) { public multip…" at bounding box center [245, 214] width 425 height 233
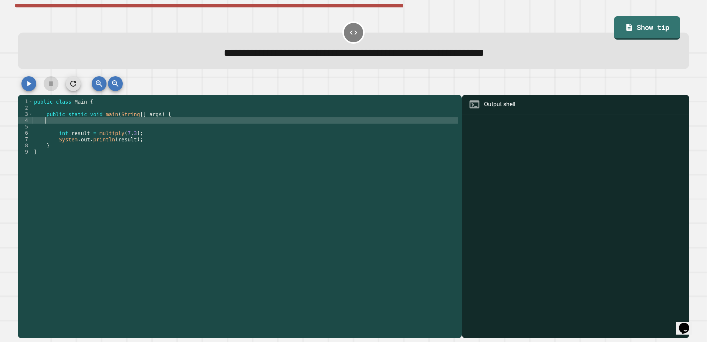
scroll to position [0, 0]
click at [94, 109] on div "public class Main { public static void main ( String [ ] args ) { int result = …" at bounding box center [245, 214] width 425 height 233
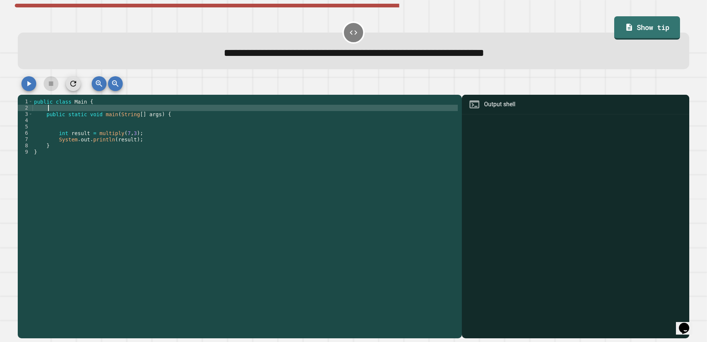
paste textarea "**********"
click at [48, 108] on div "public class Main { public multiply ( int ) public static void main ( String [ …" at bounding box center [245, 214] width 425 height 233
type textarea "**********"
click at [114, 108] on div "public class Main { public multiply ( int ) public static void main ( String [ …" at bounding box center [245, 214] width 425 height 233
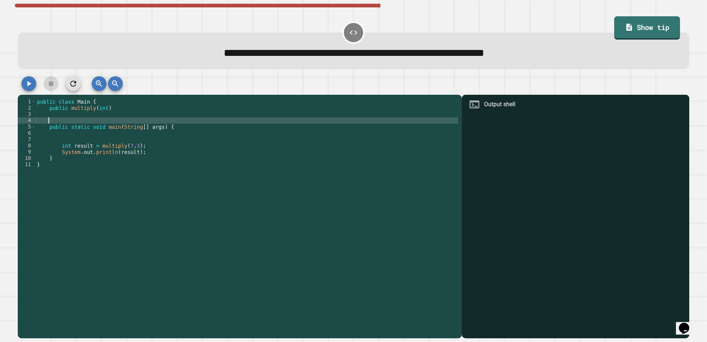
click at [104, 109] on div "public class Main { public multiply ( int ) public static void main ( String [ …" at bounding box center [247, 214] width 423 height 233
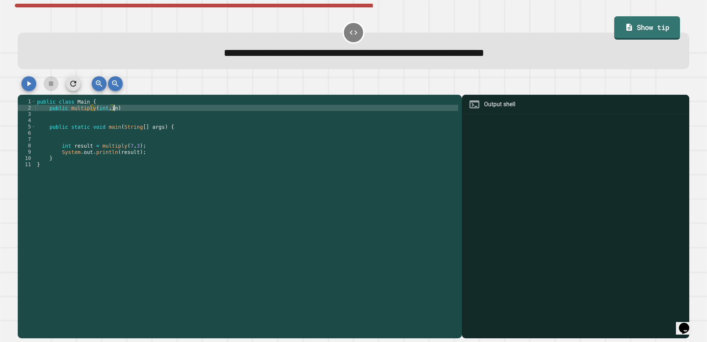
scroll to position [0, 5]
click at [131, 110] on div "public class Main { public multiply ( int , int ) public static void main ( Str…" at bounding box center [247, 214] width 423 height 233
click at [61, 111] on div "public class Main { public multiply ( int , int ) public static void main ( Str…" at bounding box center [247, 214] width 423 height 233
click at [124, 108] on div "public class Main { public multiply ( int , int ) public static void main ( Str…" at bounding box center [247, 214] width 423 height 233
click at [124, 109] on div "public class Main { public multiply ( int , int ) public static void main ( Str…" at bounding box center [247, 214] width 423 height 233
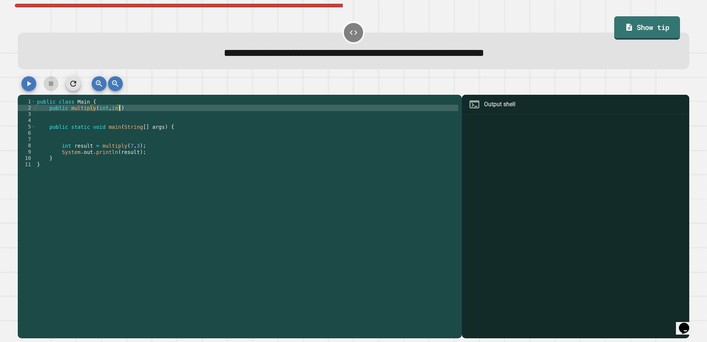
click at [24, 82] on icon "button" at bounding box center [28, 83] width 9 height 9
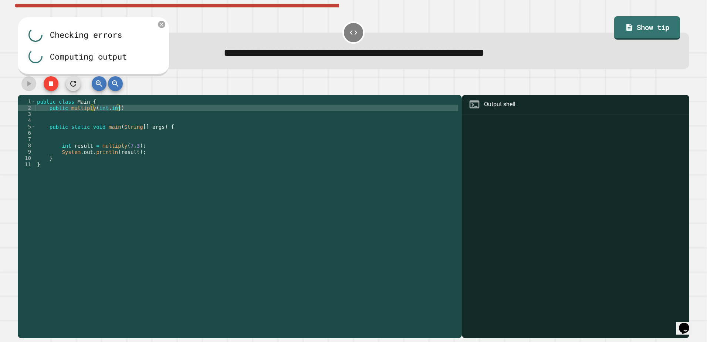
click at [124, 109] on div "public class Main { public multiply ( int , int ) public static void main ( Str…" at bounding box center [247, 214] width 423 height 233
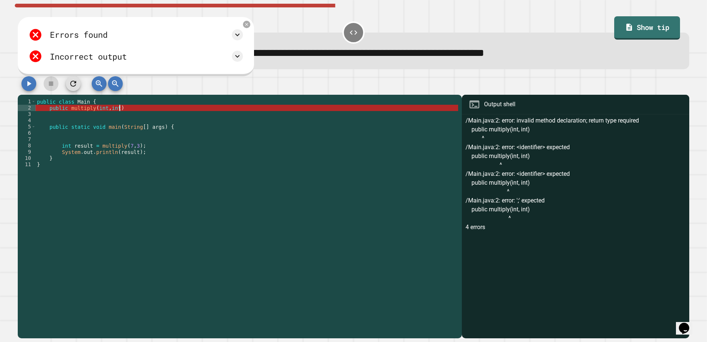
scroll to position [0, 6]
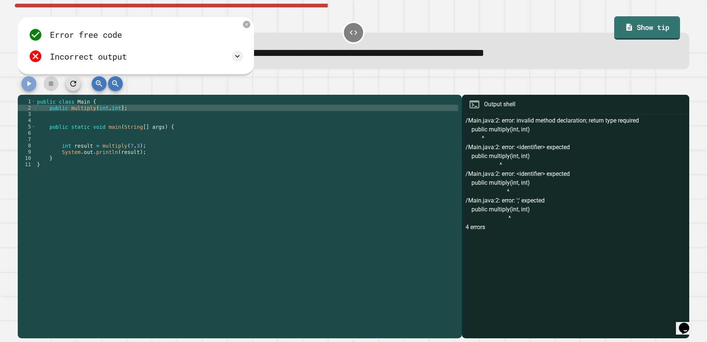
click at [30, 85] on icon "button" at bounding box center [29, 83] width 4 height 5
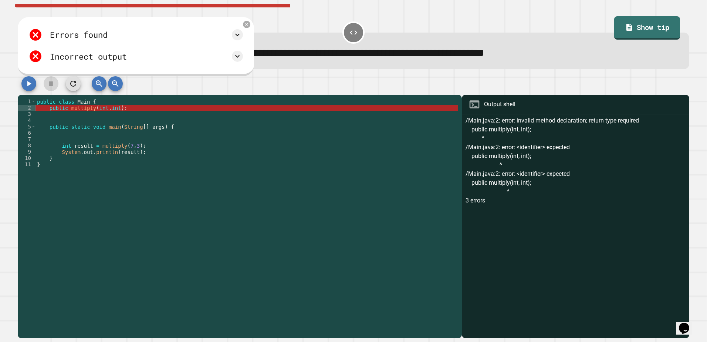
click at [70, 110] on div "public class Main { public multiply ( int , int ) ; public static void main ( S…" at bounding box center [247, 214] width 423 height 233
click at [87, 111] on div "public class Main { public multiply ( int , int ) ; public static void main ( S…" at bounding box center [247, 214] width 423 height 233
click at [91, 112] on div "public class Main { public multiply ( int , int ) ; public static void main ( S…" at bounding box center [247, 214] width 423 height 233
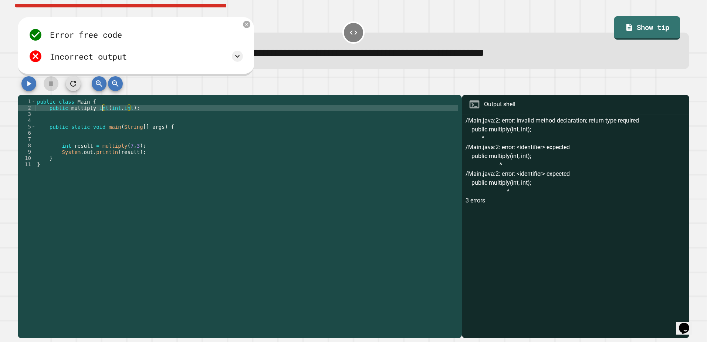
scroll to position [0, 5]
click at [68, 107] on div "public class Main { public multiply int ( int , int ) ; public static void main…" at bounding box center [247, 214] width 423 height 233
drag, startPoint x: 117, startPoint y: 111, endPoint x: 105, endPoint y: 110, distance: 11.9
click at [105, 110] on div "public class Main { public int multiply int ( int , int ) ; public static void …" at bounding box center [247, 214] width 423 height 233
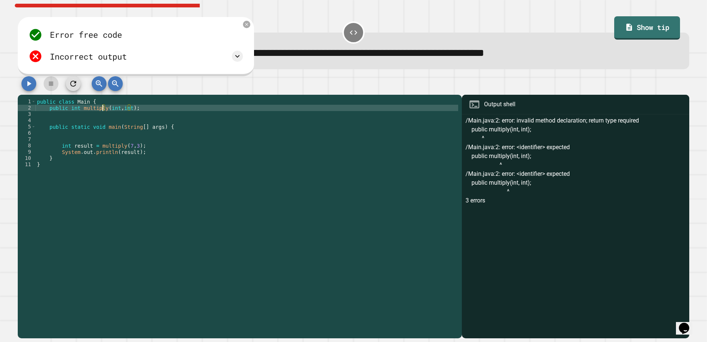
click at [27, 84] on icon "button" at bounding box center [29, 83] width 4 height 5
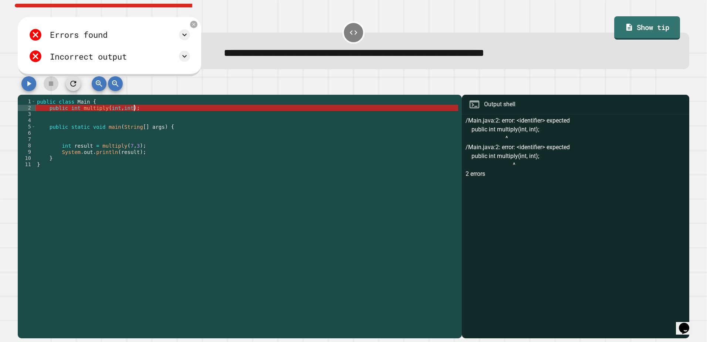
click at [143, 111] on div "public class Main { public int multiply ( int , int ) ; public static void main…" at bounding box center [247, 214] width 423 height 233
click at [101, 112] on div "public class Main { public int multiply ( int , int ) ; public static void main…" at bounding box center [247, 214] width 423 height 233
click at [103, 112] on div "public class Main { public int multiply ( int , int ) ; public static void main…" at bounding box center [247, 214] width 423 height 233
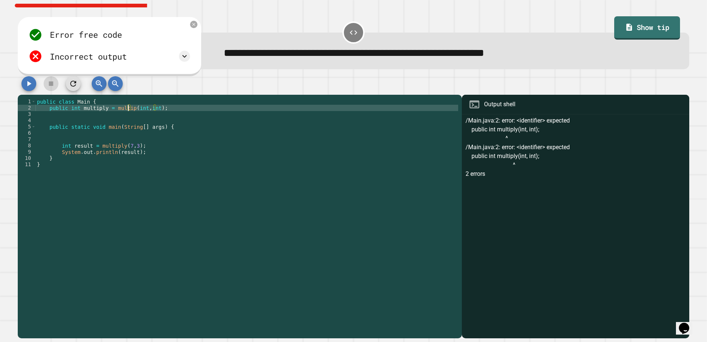
scroll to position [0, 7]
type textarea "**********"
click at [30, 84] on icon "button" at bounding box center [29, 83] width 4 height 5
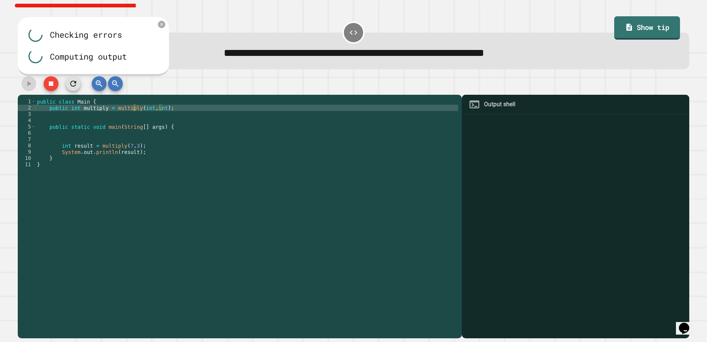
scroll to position [0, 0]
click at [73, 122] on div "public class Main { public int multiply = multiply ( int , int ) ; public stati…" at bounding box center [247, 214] width 423 height 233
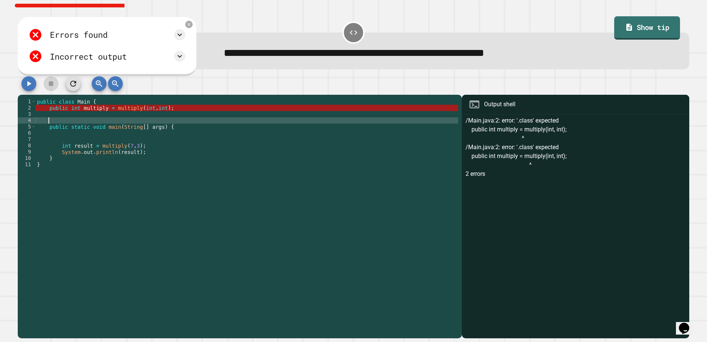
click at [74, 116] on div "public class Main { public int multiply = multiply ( int , int ) ; public stati…" at bounding box center [247, 214] width 423 height 233
click at [74, 120] on div "public class Main { public int multiply = multiply ( int , int ) ; public stati…" at bounding box center [247, 214] width 423 height 233
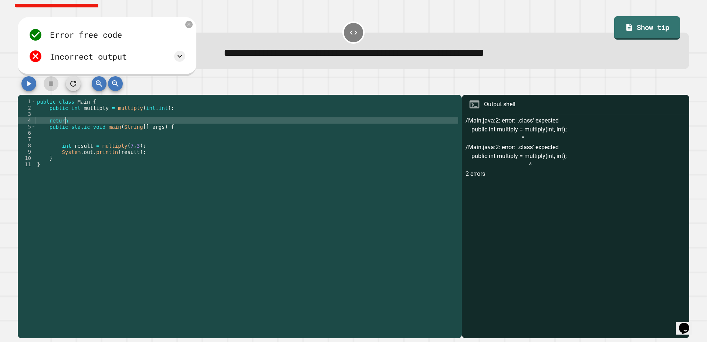
scroll to position [0, 2]
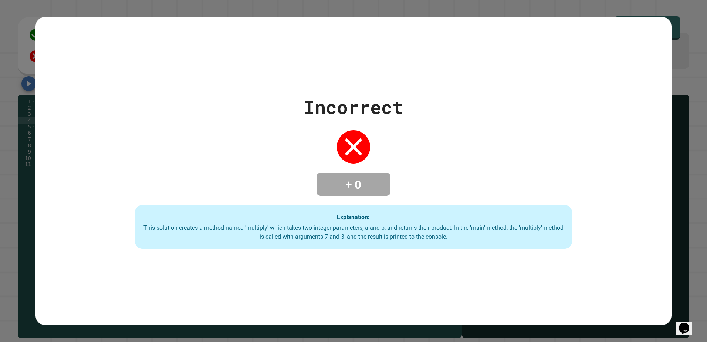
type textarea "********"
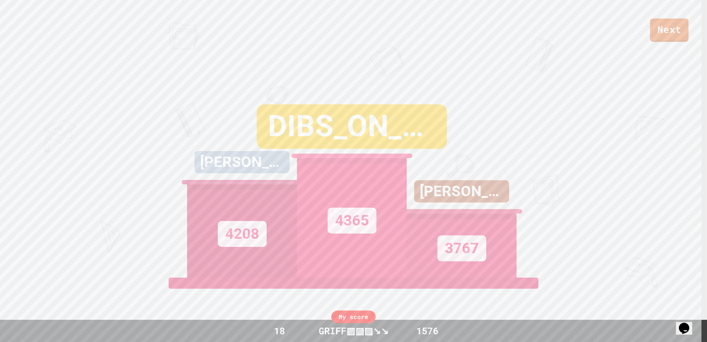
click at [684, 43] on div "Next DOMINIC 4208 DIBS_ON_FIRST 4365 NICHOLAS 3767 View leaderboard" at bounding box center [353, 171] width 707 height 342
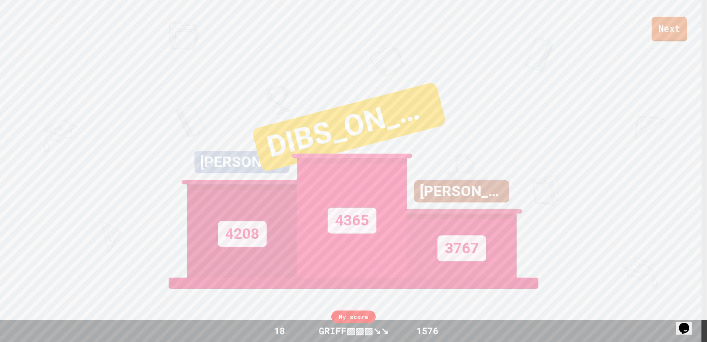
click at [679, 33] on link "Next" at bounding box center [669, 29] width 35 height 24
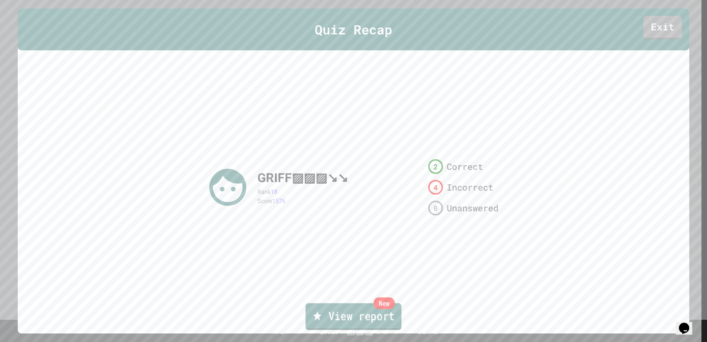
click at [380, 313] on link "New View report" at bounding box center [354, 316] width 96 height 27
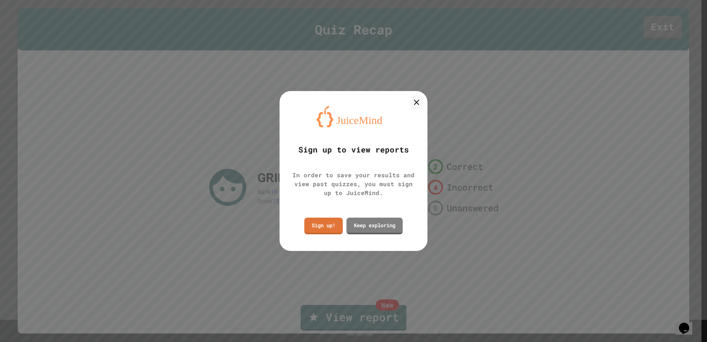
click at [417, 105] on icon at bounding box center [416, 102] width 9 height 9
